Goal: Complete application form

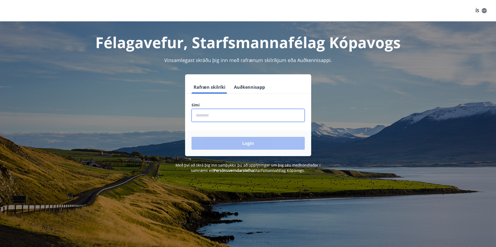
click at [207, 118] on input "phone" at bounding box center [247, 115] width 113 height 13
type input "********"
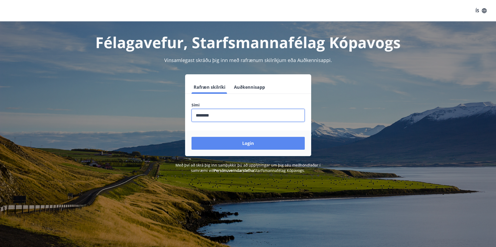
click at [246, 143] on button "Login" at bounding box center [247, 143] width 113 height 13
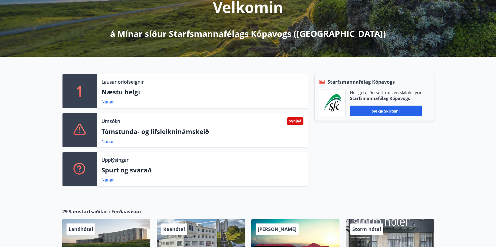
scroll to position [80, 0]
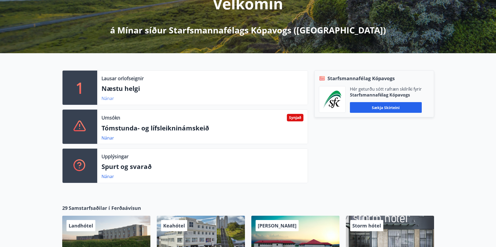
click at [104, 99] on link "Nánar" at bounding box center [107, 98] width 13 height 6
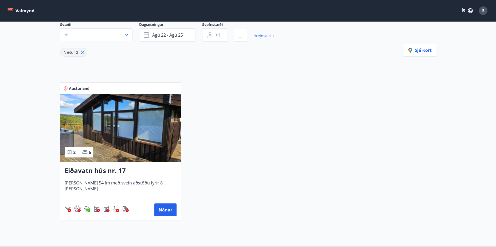
scroll to position [53, 0]
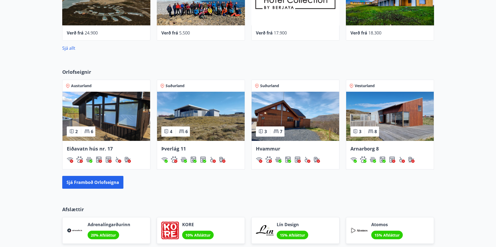
scroll to position [186, 0]
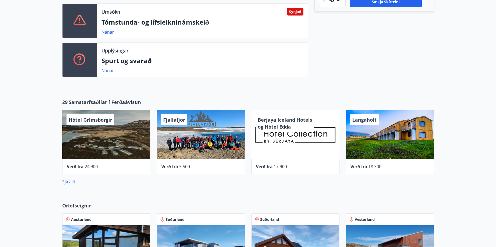
click at [175, 116] on div "Fjallafjör" at bounding box center [174, 119] width 26 height 11
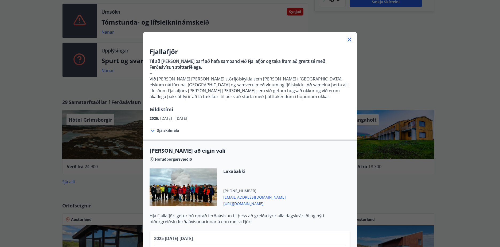
click at [349, 38] on icon at bounding box center [349, 40] width 4 height 4
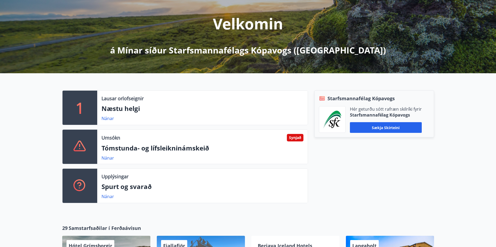
scroll to position [0, 0]
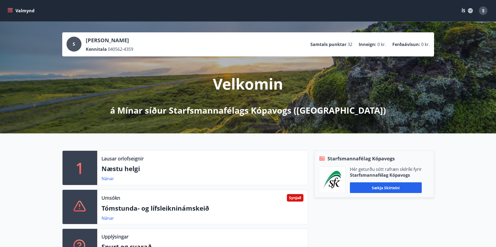
click at [19, 12] on button "Valmynd" at bounding box center [21, 11] width 30 height 10
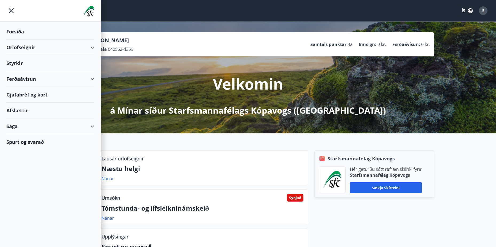
click at [18, 40] on div "Styrkir" at bounding box center [50, 32] width 88 height 16
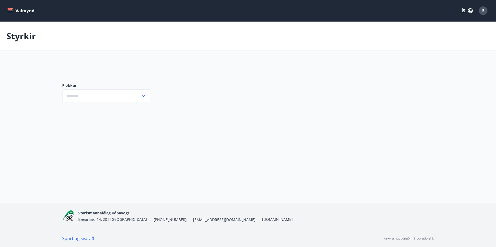
type input "***"
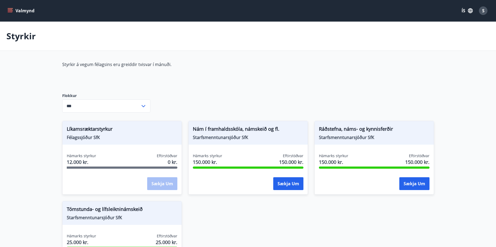
click at [76, 213] on span "Tómstunda- og lífsleikninámskeið" at bounding box center [122, 209] width 111 height 9
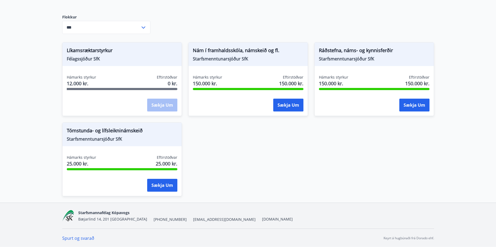
scroll to position [79, 0]
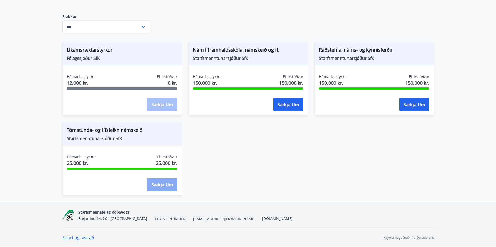
click at [155, 188] on button "Sækja um" at bounding box center [162, 184] width 30 height 13
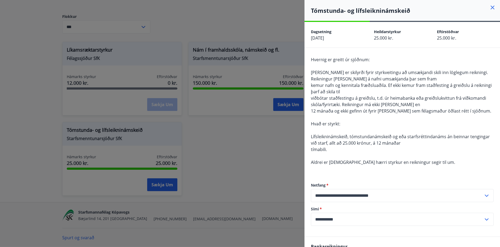
click at [489, 8] on icon at bounding box center [492, 7] width 6 height 6
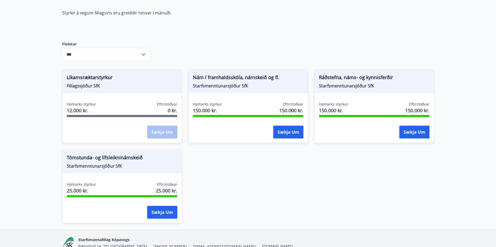
scroll to position [0, 0]
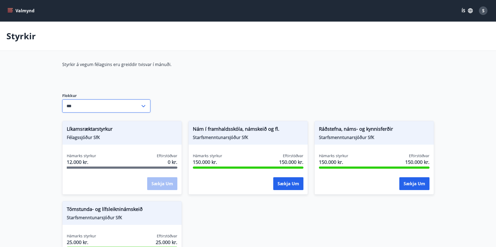
click at [94, 109] on input "***" at bounding box center [101, 105] width 78 height 13
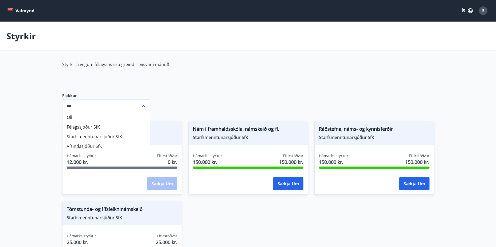
click at [231, 72] on div "Styrkir á vegum félagsins eru greiddir tvisvar í mánuði." at bounding box center [188, 72] width 252 height 23
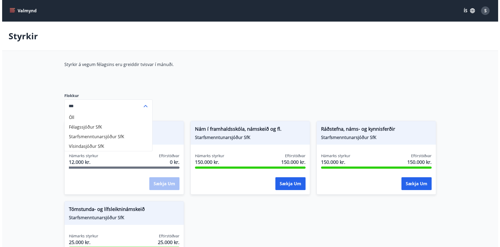
scroll to position [79, 0]
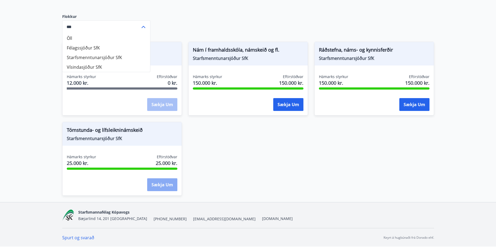
click at [169, 188] on button "Sækja um" at bounding box center [162, 184] width 30 height 13
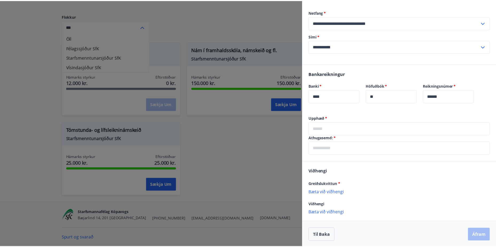
scroll to position [173, 0]
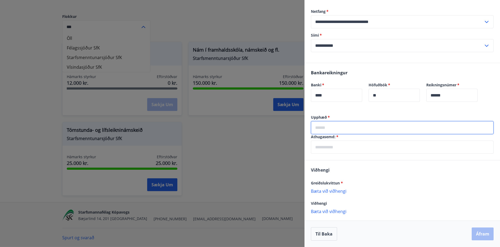
click at [329, 124] on input "text" at bounding box center [402, 127] width 183 height 13
click at [229, 160] on div at bounding box center [250, 123] width 500 height 247
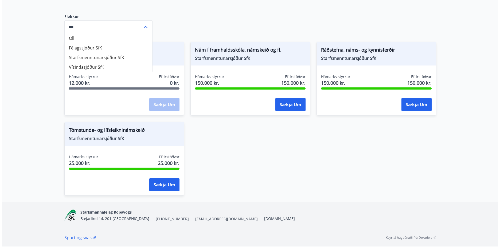
scroll to position [0, 0]
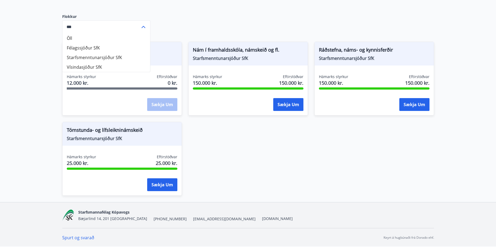
click at [151, 195] on div "Styrkir á vegum félagsins eru greiddir tvisvar í mánuði. Flokkur Öll Félagssjóð…" at bounding box center [248, 91] width 372 height 219
click at [153, 186] on button "Sækja um" at bounding box center [162, 184] width 30 height 13
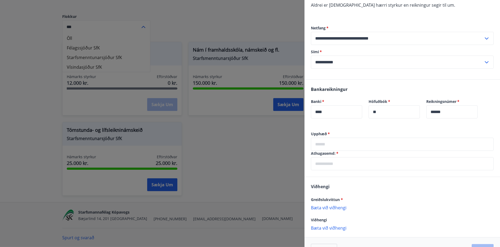
scroll to position [160, 0]
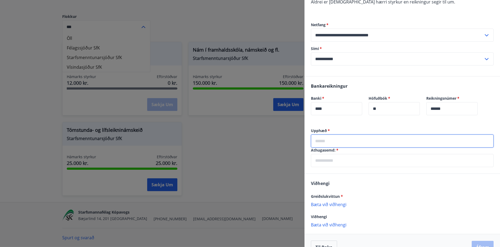
click at [355, 139] on input "text" at bounding box center [402, 140] width 183 height 13
type input "*****"
click at [325, 203] on p "Bæta við viðhengi" at bounding box center [402, 203] width 183 height 5
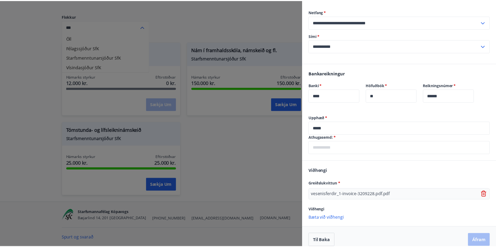
scroll to position [179, 0]
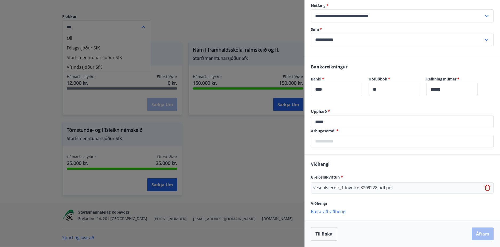
click at [484, 233] on div "Til baka Áfram" at bounding box center [402, 233] width 183 height 13
click at [160, 185] on div at bounding box center [250, 123] width 500 height 247
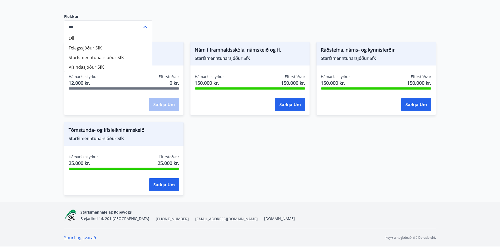
scroll to position [0, 0]
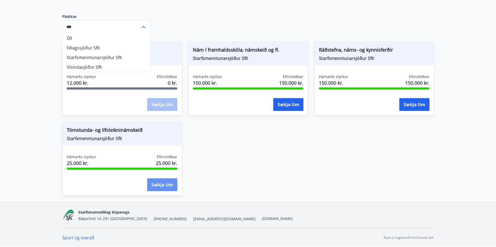
click at [160, 185] on button "Sækja um" at bounding box center [162, 184] width 30 height 13
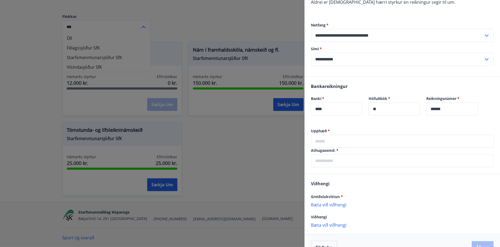
scroll to position [160, 0]
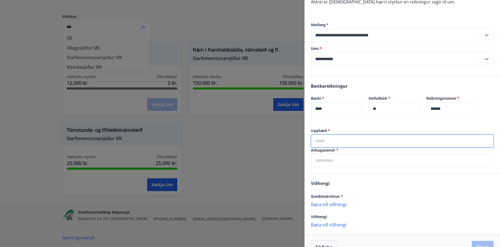
click at [324, 137] on input "text" at bounding box center [402, 140] width 183 height 13
type input "*****"
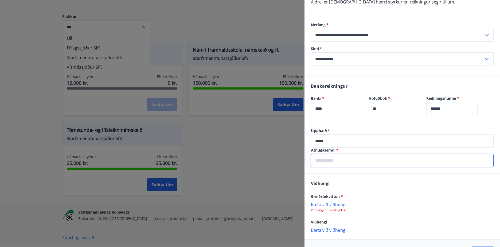
click at [331, 161] on input "text" at bounding box center [402, 160] width 183 height 13
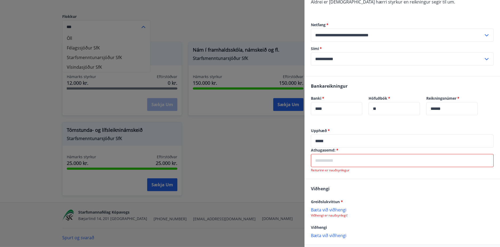
click at [323, 153] on div "Athugasemd:   * ​ Reiturinn er nauðsynlegur" at bounding box center [402, 159] width 183 height 25
click at [323, 156] on input "text" at bounding box center [402, 160] width 183 height 13
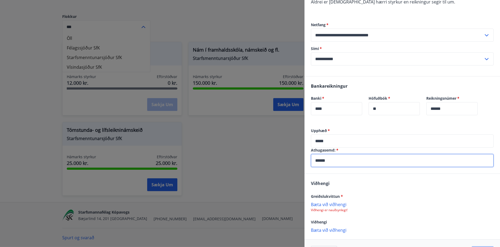
type input "******"
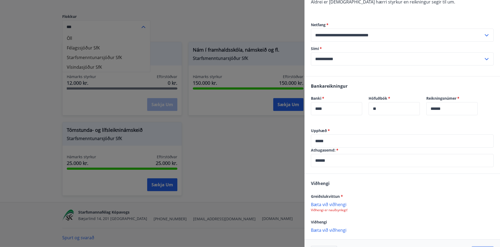
click at [333, 209] on p "Viðhengi er nauðsynlegt!" at bounding box center [402, 210] width 183 height 4
click at [322, 205] on p "Bæta við viðhengi" at bounding box center [402, 203] width 183 height 5
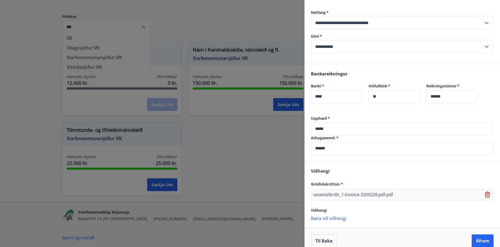
scroll to position [179, 0]
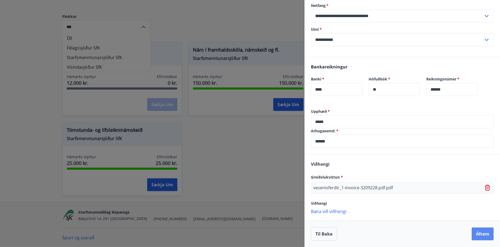
click at [476, 232] on button "Áfram" at bounding box center [482, 233] width 22 height 13
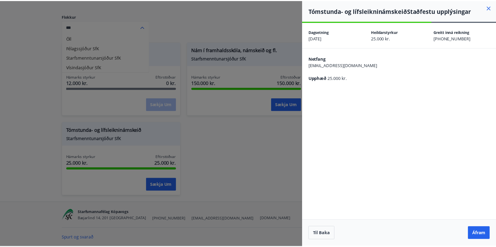
scroll to position [0, 0]
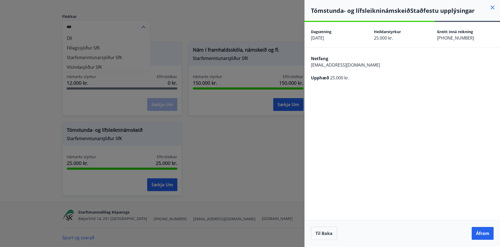
click at [476, 232] on button "Áfram" at bounding box center [482, 233] width 22 height 13
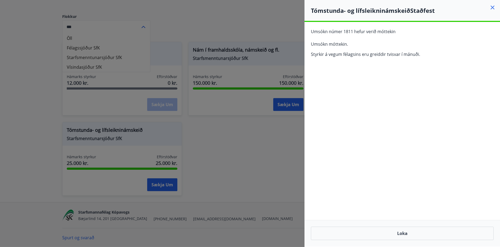
click at [491, 7] on icon at bounding box center [492, 7] width 6 height 6
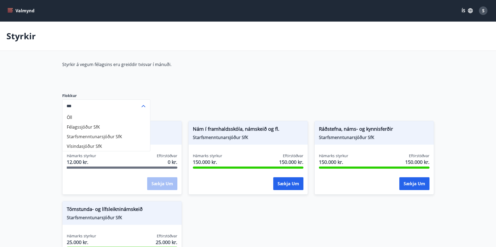
click at [12, 11] on icon "menu" at bounding box center [9, 10] width 5 height 5
